Goal: Information Seeking & Learning: Learn about a topic

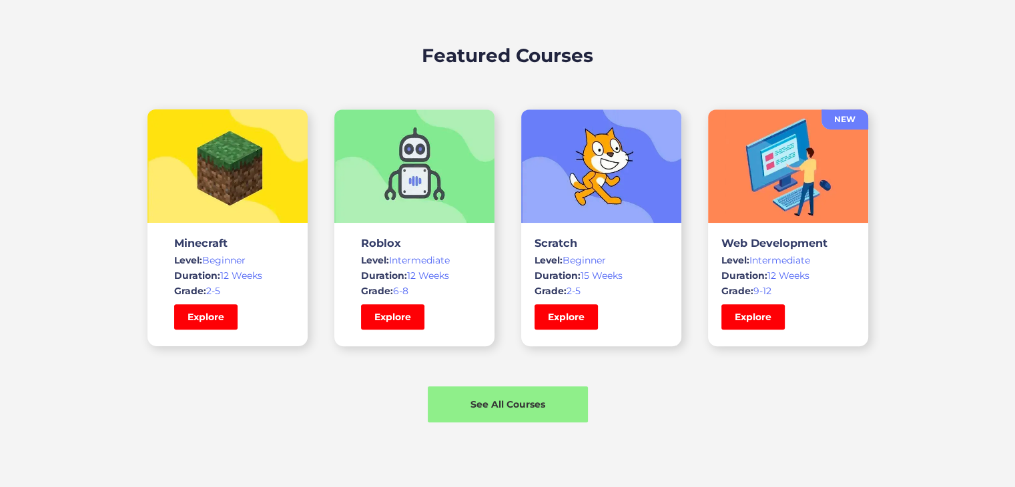
scroll to position [951, 0]
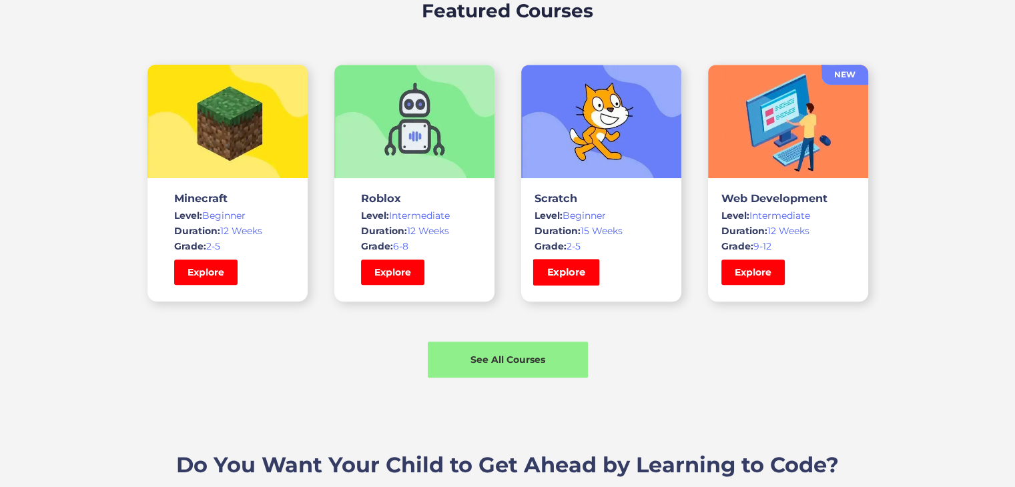
click at [579, 277] on link "Explore" at bounding box center [566, 272] width 67 height 27
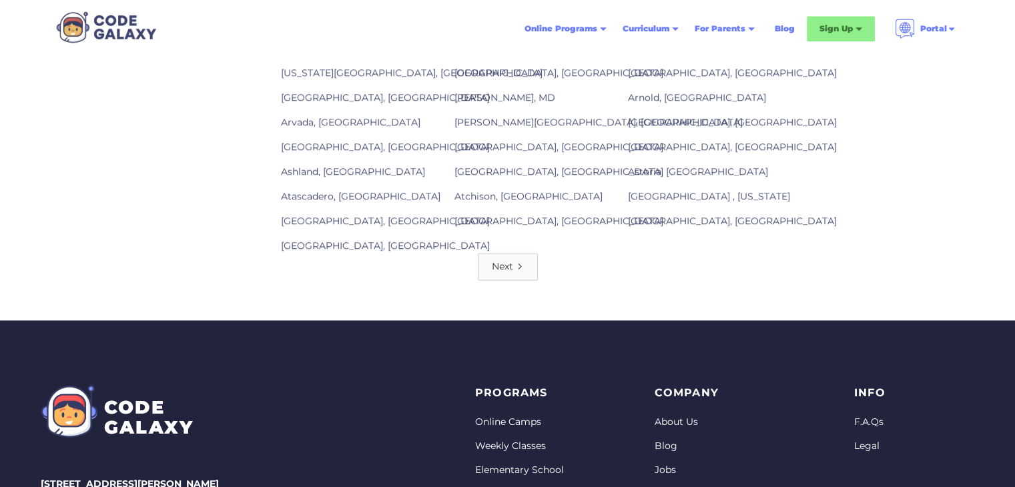
scroll to position [1885, 0]
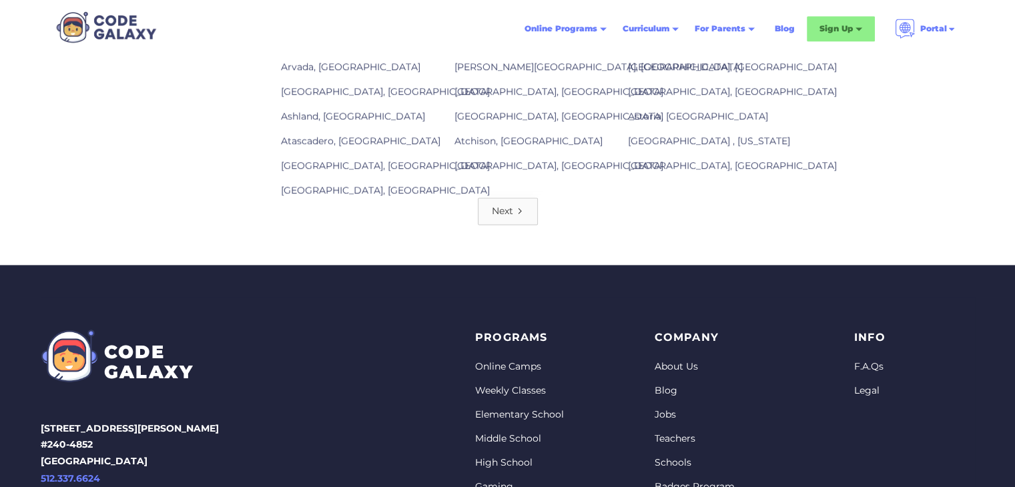
click at [502, 208] on div "Next" at bounding box center [502, 210] width 21 height 13
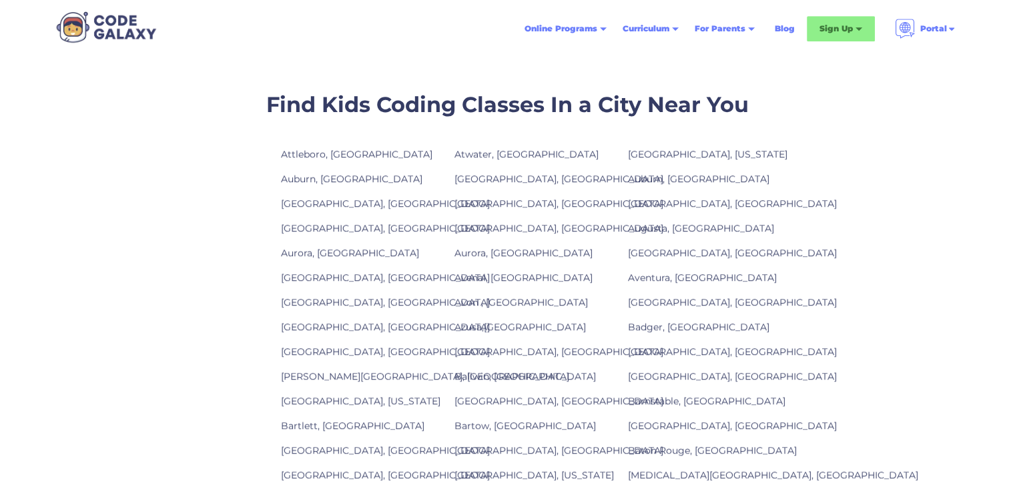
scroll to position [1147, 0]
